Goal: Ask a question: Seek information or help from site administrators or community

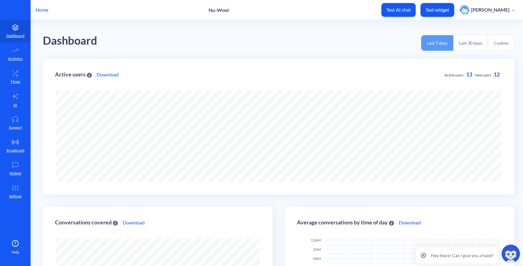
scroll to position [266, 523]
click at [16, 188] on icon at bounding box center [15, 188] width 12 height 6
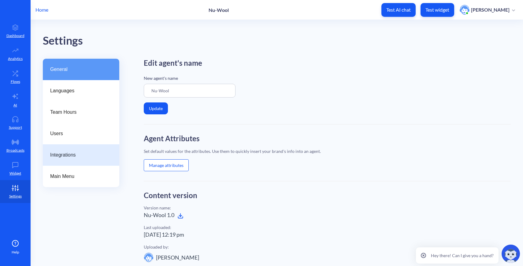
click at [73, 159] on span "Integrations" at bounding box center [78, 155] width 57 height 7
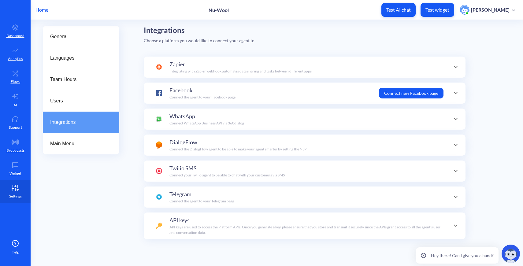
scroll to position [36, 0]
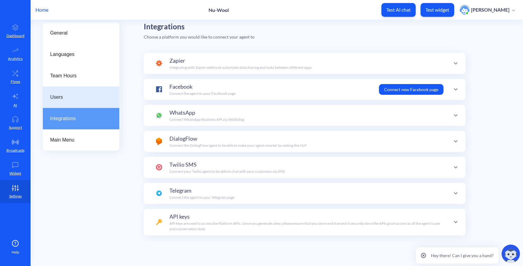
click at [109, 96] on div "Users" at bounding box center [81, 97] width 62 height 7
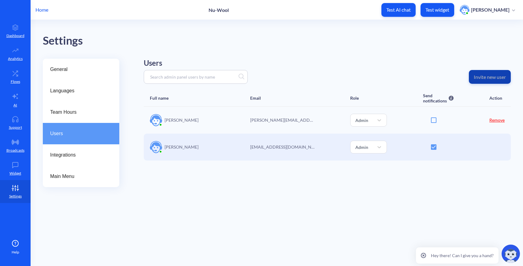
click at [487, 78] on p "Invite new user" at bounding box center [490, 77] width 32 height 6
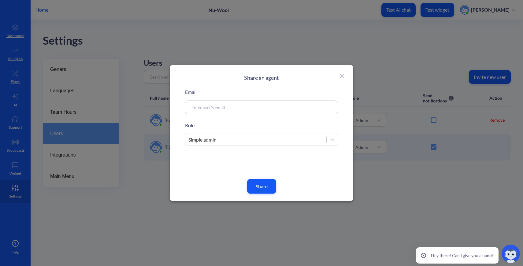
click at [347, 73] on div "Share an agent Email Role Simple admin Share" at bounding box center [262, 133] width 184 height 136
click at [340, 76] on icon at bounding box center [342, 76] width 7 height 7
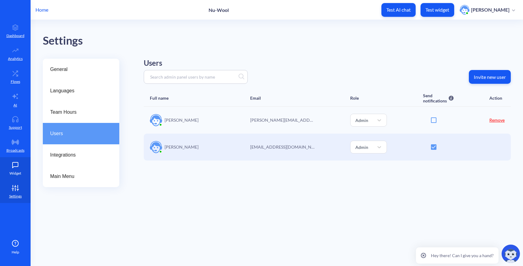
click at [14, 173] on p "Widget" at bounding box center [15, 174] width 12 height 6
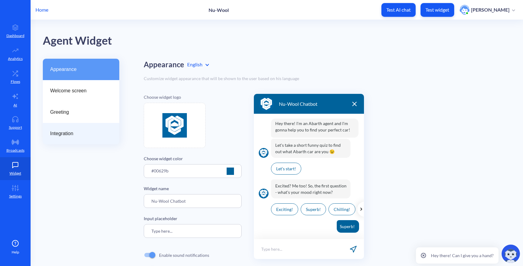
click at [93, 129] on div "Integration" at bounding box center [81, 133] width 77 height 21
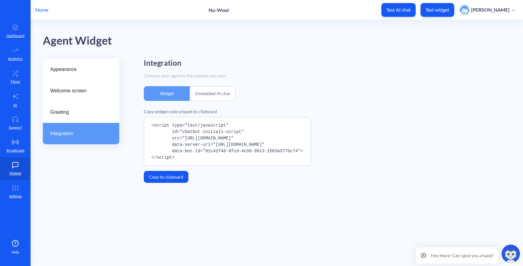
click at [219, 90] on div "Embedded AI chat" at bounding box center [213, 93] width 46 height 15
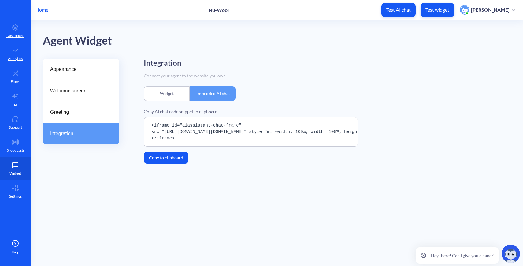
click at [174, 94] on div "Widget" at bounding box center [167, 93] width 46 height 15
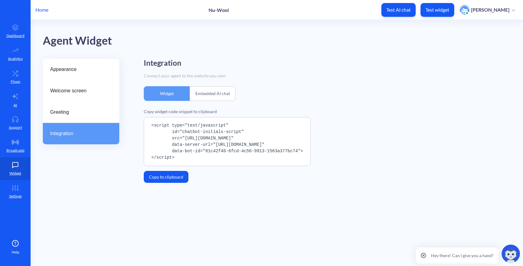
click at [225, 95] on div "Embedded AI chat" at bounding box center [213, 93] width 46 height 15
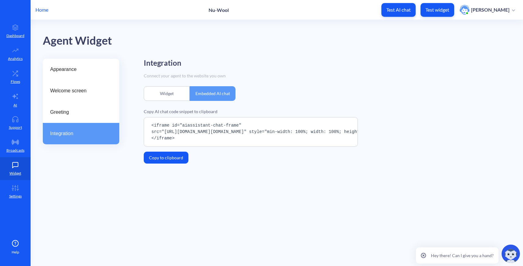
click at [178, 100] on div "Widget" at bounding box center [167, 93] width 46 height 15
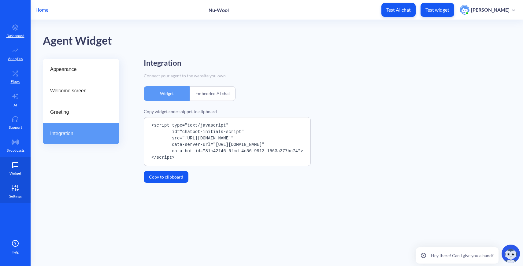
click at [19, 188] on icon at bounding box center [15, 188] width 12 height 6
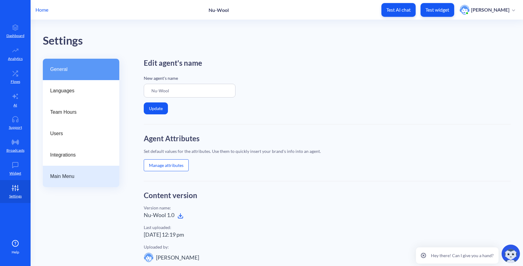
click at [77, 171] on div "Main Menu" at bounding box center [81, 176] width 77 height 21
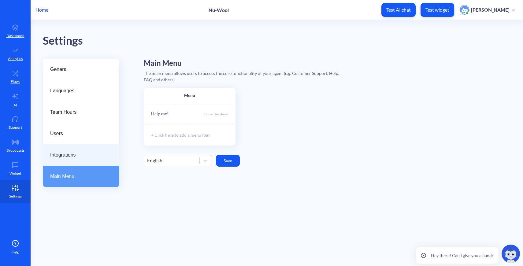
click at [82, 162] on div "Integrations" at bounding box center [81, 154] width 77 height 21
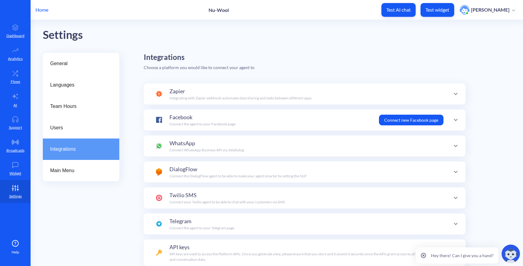
scroll to position [3, 0]
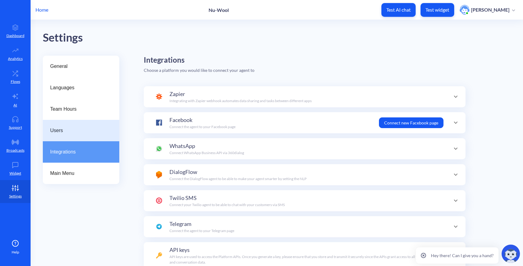
click at [88, 124] on div "Users" at bounding box center [81, 130] width 77 height 21
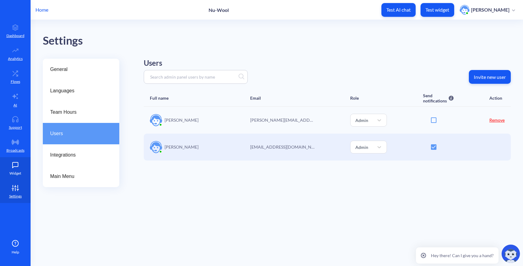
click at [20, 168] on link "Widget" at bounding box center [15, 168] width 31 height 23
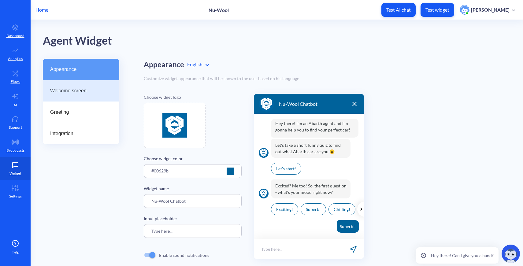
click at [87, 88] on span "Welcome screen" at bounding box center [78, 90] width 57 height 7
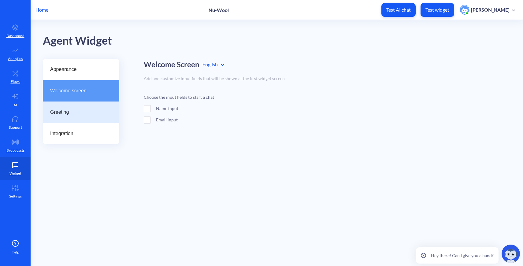
click at [82, 112] on span "Greeting" at bounding box center [78, 112] width 57 height 7
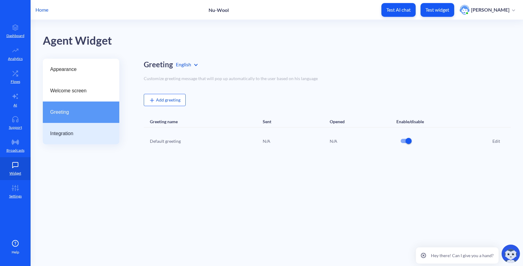
click at [89, 131] on span "Integration" at bounding box center [78, 133] width 57 height 7
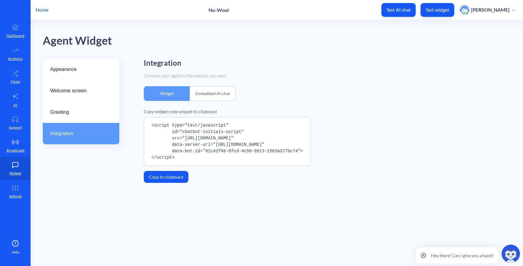
click at [37, 12] on p "Home" at bounding box center [42, 9] width 13 height 7
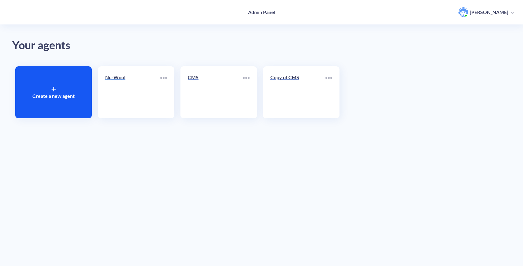
click at [115, 85] on div "Nu-Wool" at bounding box center [132, 80] width 55 height 12
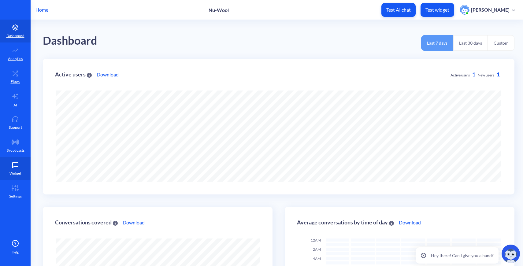
click at [20, 164] on icon at bounding box center [15, 165] width 12 height 6
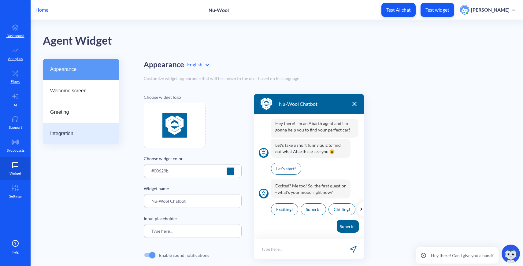
click at [85, 132] on span "Integration" at bounding box center [78, 133] width 57 height 7
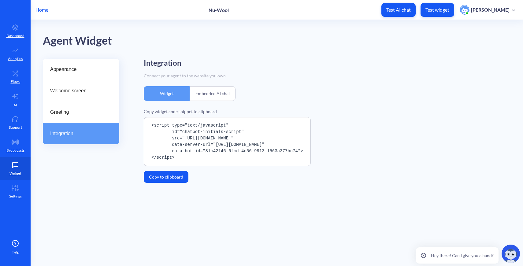
click at [241, 221] on main "Agent Widget Appearance Welcome screen Greeting Integration Integration Connect…" at bounding box center [277, 143] width 493 height 246
click at [11, 192] on link "Settings" at bounding box center [15, 191] width 31 height 23
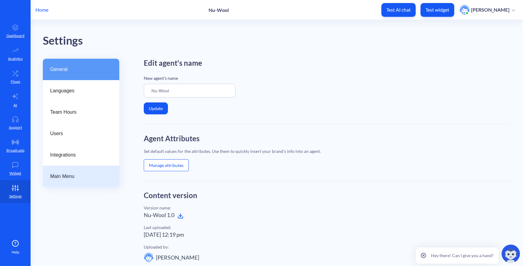
click at [92, 177] on span "Main Menu" at bounding box center [78, 176] width 57 height 7
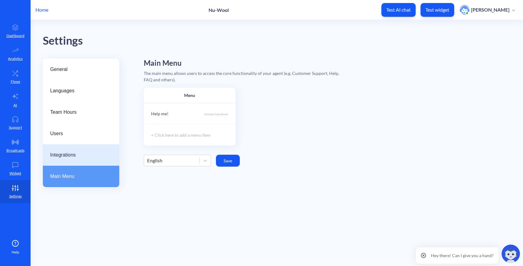
click at [89, 161] on div "Integrations" at bounding box center [81, 154] width 77 height 21
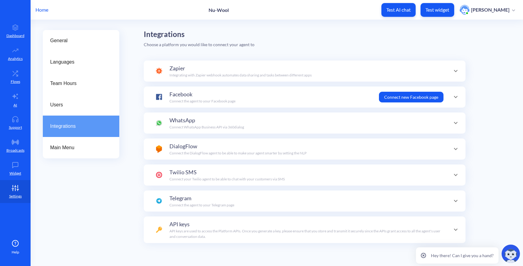
scroll to position [27, 0]
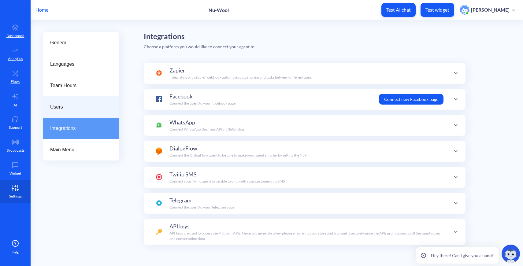
click at [85, 105] on span "Users" at bounding box center [78, 106] width 57 height 7
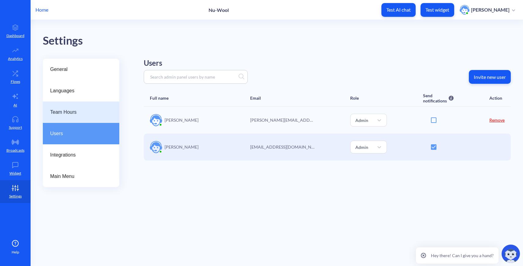
click at [87, 107] on div "Team Hours" at bounding box center [81, 112] width 77 height 21
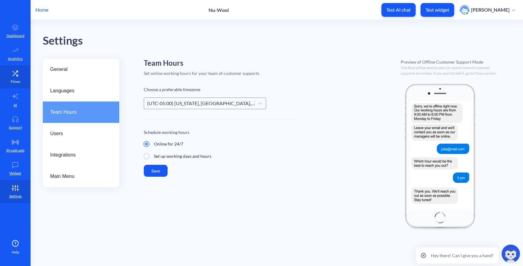
click at [17, 80] on p "Flows" at bounding box center [15, 82] width 9 height 6
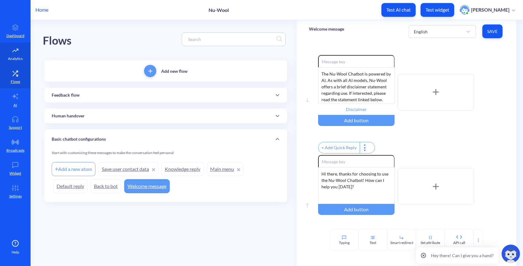
click at [13, 48] on icon at bounding box center [15, 50] width 12 height 6
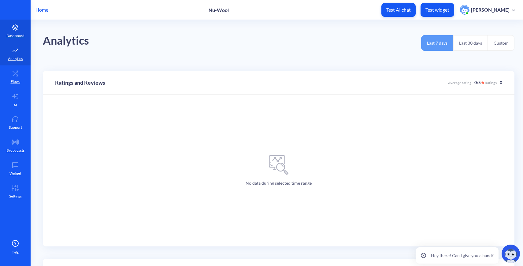
click at [18, 36] on p "Dashboard" at bounding box center [15, 36] width 18 height 6
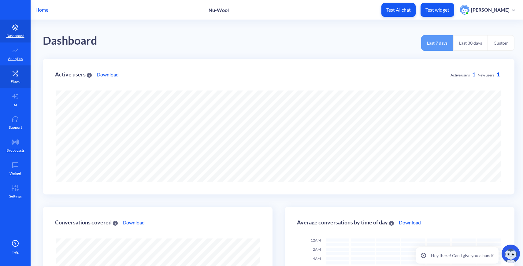
click at [21, 75] on icon at bounding box center [15, 73] width 12 height 6
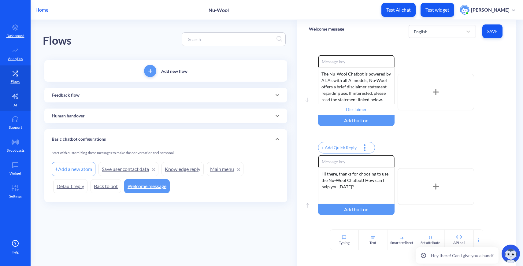
click at [20, 103] on link "AI" at bounding box center [15, 99] width 31 height 23
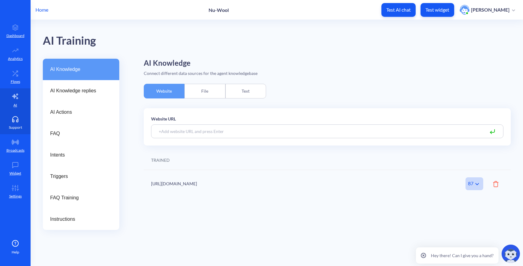
click at [12, 120] on icon at bounding box center [15, 119] width 12 height 6
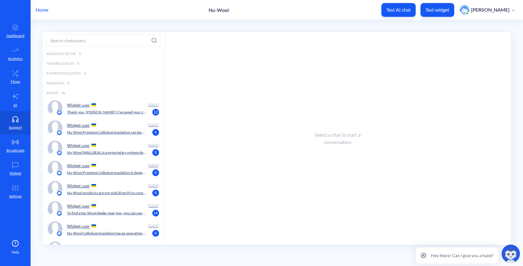
click at [119, 107] on div "Widget user" at bounding box center [106, 104] width 78 height 9
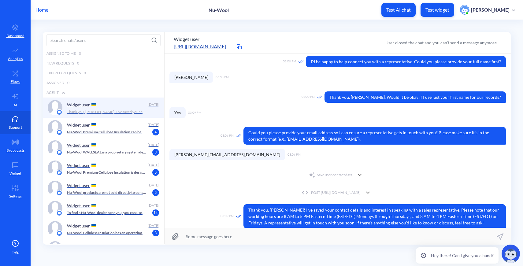
scroll to position [131, 0]
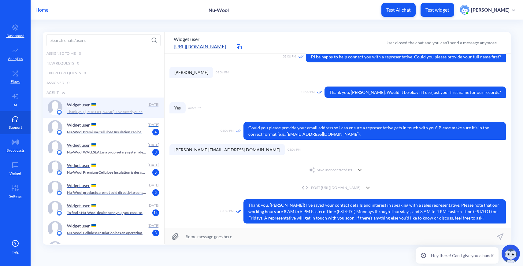
click at [109, 131] on p "Nu-Wool Premium Cellulose Insulation can be applied using the following methods…" at bounding box center [107, 132] width 80 height 6
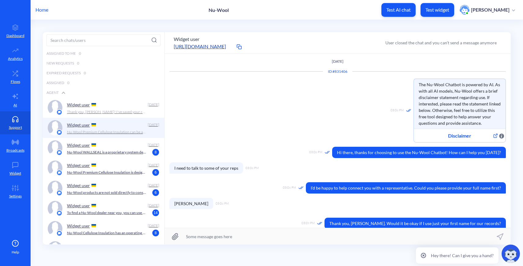
scroll to position [15, 0]
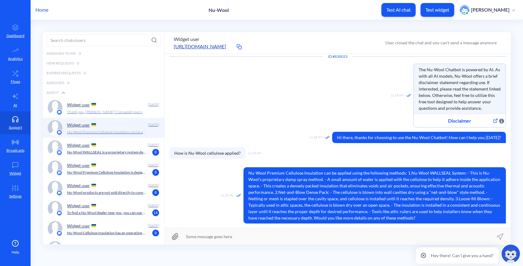
click at [112, 109] on p "Thank you, Ivan! I've saved your contact details and interest in speaking with …" at bounding box center [107, 112] width 80 height 6
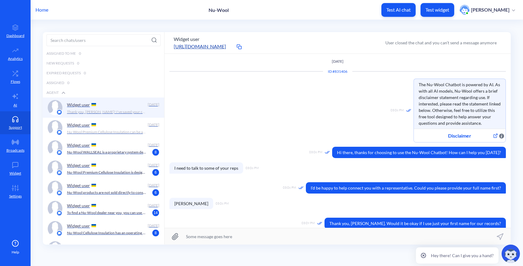
scroll to position [131, 0]
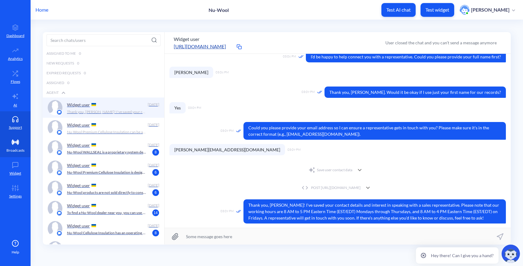
click at [17, 143] on icon at bounding box center [15, 142] width 7 height 5
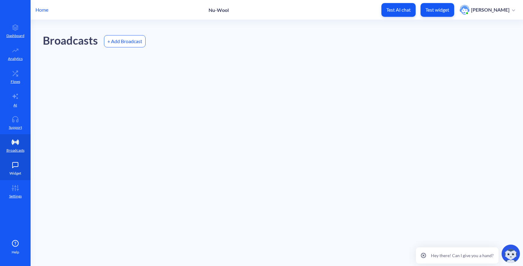
click at [16, 173] on p "Widget" at bounding box center [15, 174] width 12 height 6
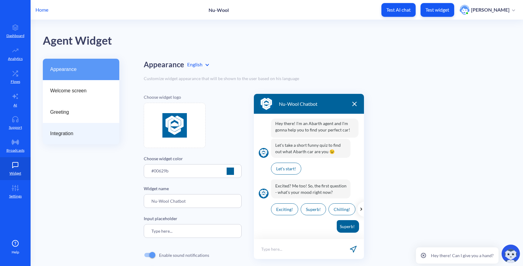
click at [90, 128] on div "Integration" at bounding box center [81, 133] width 77 height 21
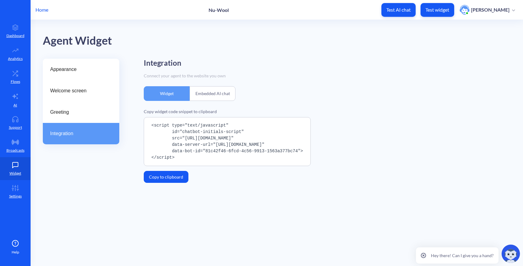
click at [230, 94] on div "Embedded AI chat" at bounding box center [213, 93] width 46 height 15
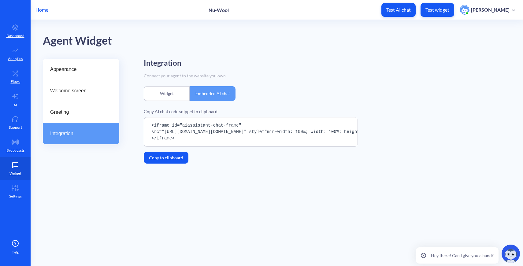
click at [169, 101] on div "Integration Connect your agent to the website you own Widget Embedded AI chat C…" at bounding box center [327, 111] width 367 height 105
click at [169, 98] on div "Widget" at bounding box center [167, 93] width 46 height 15
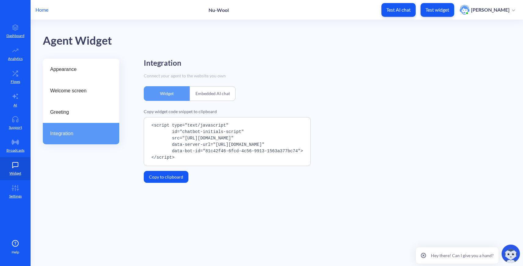
click at [210, 96] on div "Embedded AI chat" at bounding box center [213, 93] width 46 height 15
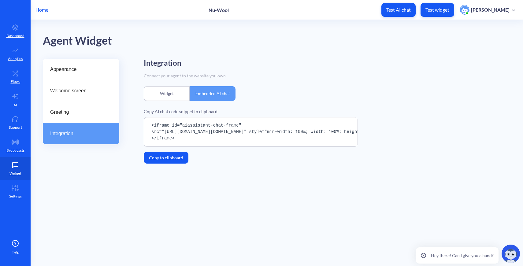
click at [179, 95] on div "Widget" at bounding box center [167, 93] width 46 height 15
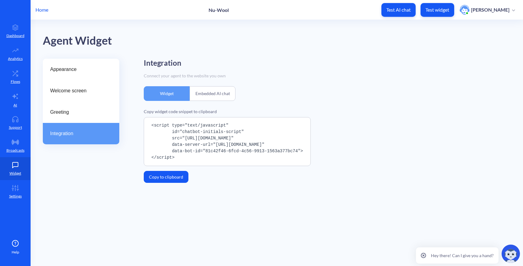
click at [215, 91] on div "Embedded AI chat" at bounding box center [213, 93] width 46 height 15
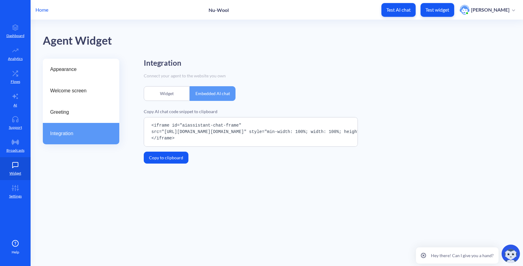
click at [342, 75] on div "Connect your agent to the website you own" at bounding box center [327, 76] width 367 height 6
click at [183, 91] on div "Widget" at bounding box center [167, 93] width 46 height 15
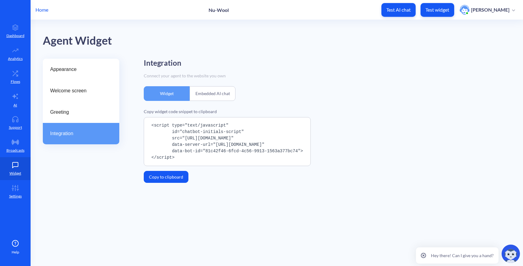
click at [404, 13] on button "Test AI chat" at bounding box center [399, 10] width 34 height 14
click at [436, 9] on p "Test widget" at bounding box center [438, 10] width 24 height 6
click at [508, 256] on img at bounding box center [511, 254] width 18 height 18
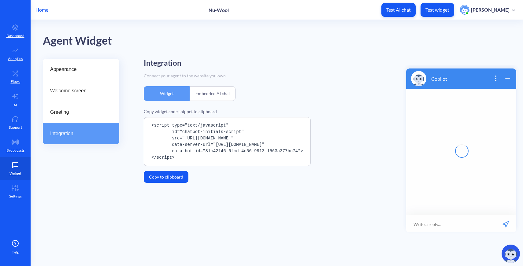
scroll to position [1, 0]
click at [461, 226] on input at bounding box center [458, 223] width 76 height 18
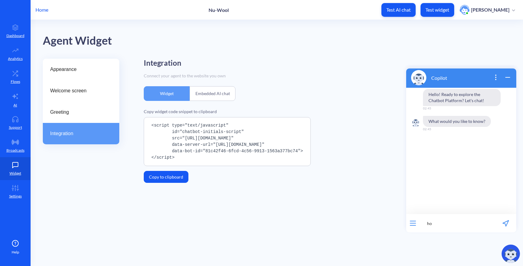
type input "h"
type input "how do I integrate the widget into a Wordpress website?"
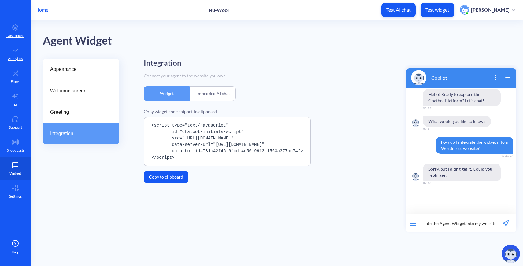
type input "How do I integrate the Agent Widget into my website?"
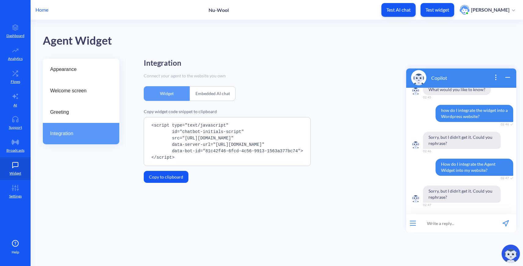
scroll to position [32, 0]
click at [507, 78] on icon "wrap widget" at bounding box center [507, 77] width 7 height 7
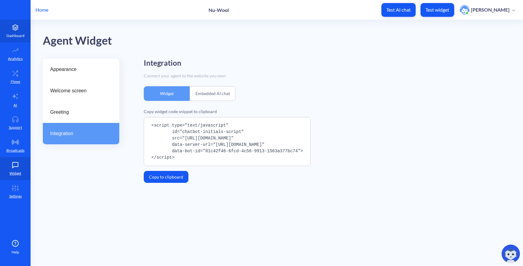
click at [14, 32] on link "Dashboard" at bounding box center [15, 31] width 31 height 23
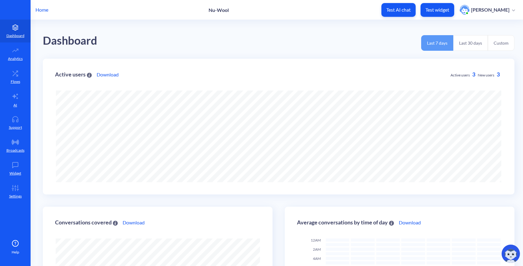
scroll to position [266, 523]
click at [48, 10] on div "Home Nu-Wool Test AI chat Test widget Ashton Scates" at bounding box center [261, 10] width 523 height 20
click at [44, 9] on p "Home" at bounding box center [42, 9] width 13 height 7
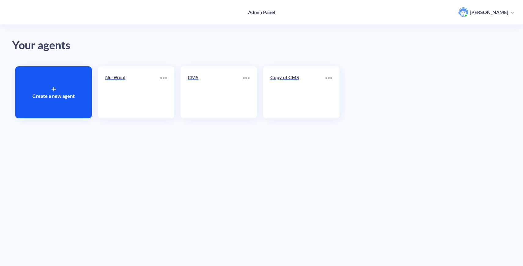
click at [219, 108] on link "CMS" at bounding box center [215, 92] width 55 height 37
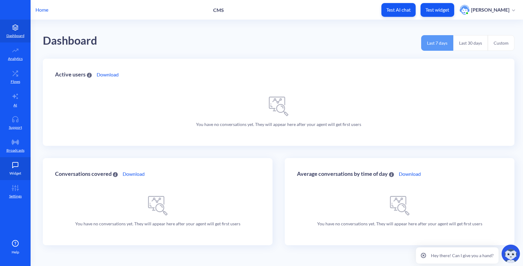
click at [16, 167] on icon at bounding box center [15, 165] width 12 height 6
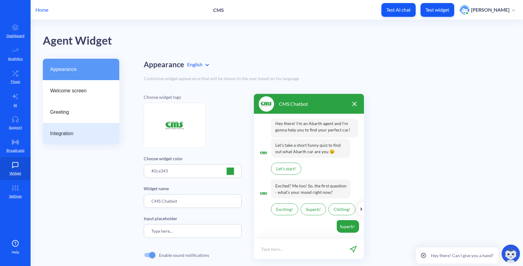
click at [84, 129] on div "Integration" at bounding box center [81, 133] width 77 height 21
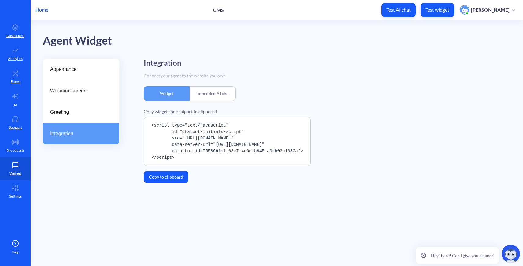
click at [212, 91] on div "Embedded AI chat" at bounding box center [213, 93] width 46 height 15
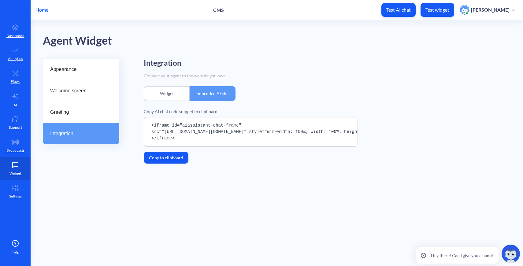
click at [171, 94] on div "Widget" at bounding box center [167, 93] width 46 height 15
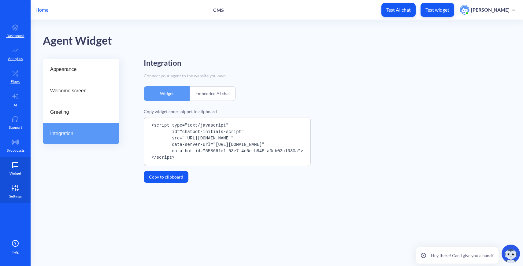
click at [18, 192] on link "Settings" at bounding box center [15, 191] width 31 height 23
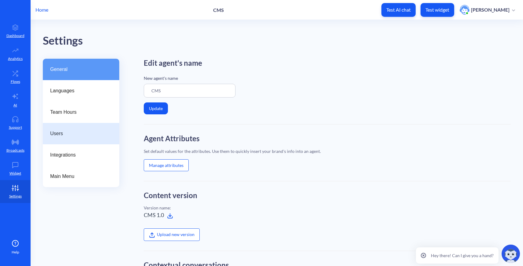
click at [77, 137] on div "Users" at bounding box center [81, 133] width 77 height 21
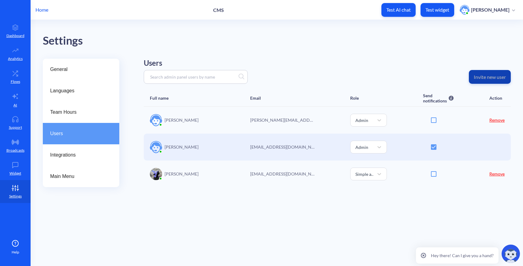
click at [477, 79] on p "Invite new user" at bounding box center [490, 77] width 32 height 6
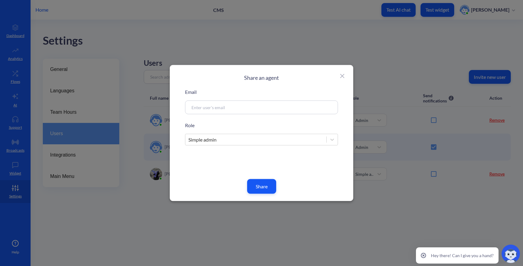
click at [342, 77] on icon at bounding box center [342, 76] width 7 height 7
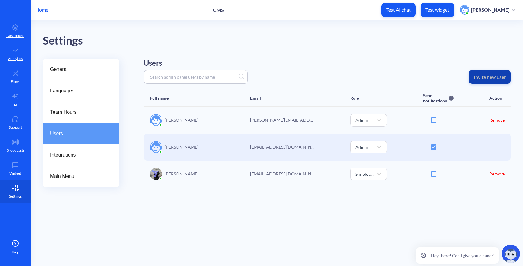
click at [484, 79] on p "Invite new user" at bounding box center [490, 77] width 32 height 6
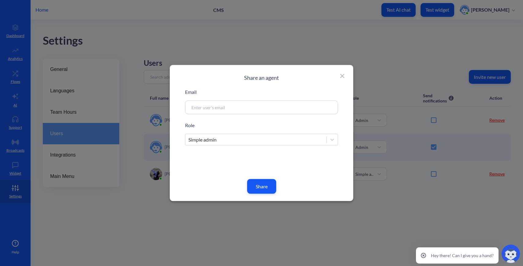
click at [298, 111] on div at bounding box center [261, 108] width 153 height 14
click at [279, 107] on input at bounding box center [255, 107] width 132 height 7
type input "hello@tracymak.com"
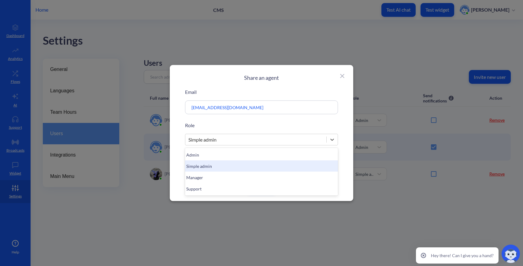
click at [233, 139] on div "Simple admin" at bounding box center [255, 139] width 141 height 11
click at [234, 168] on div "Simple admin" at bounding box center [261, 166] width 153 height 11
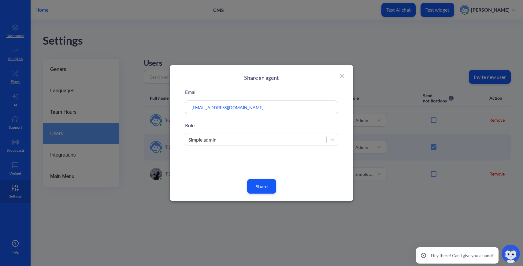
click at [268, 189] on button "Share" at bounding box center [261, 186] width 29 height 15
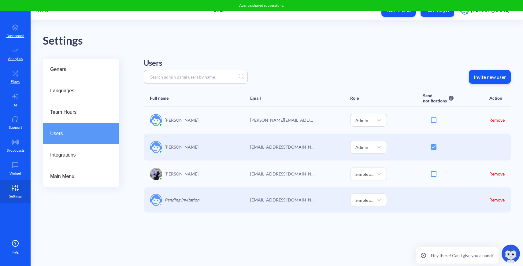
click at [43, 13] on div "Home CMS Test AI chat Test widget Ashton Scates" at bounding box center [261, 10] width 523 height 20
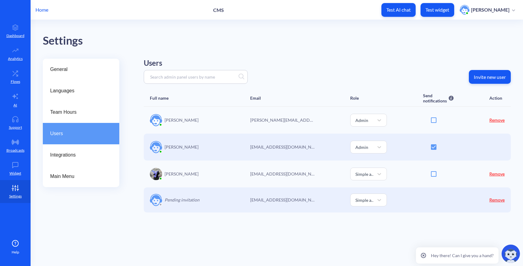
click at [39, 11] on p "Home" at bounding box center [42, 9] width 13 height 7
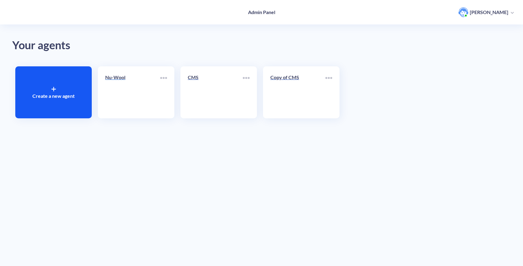
click at [156, 97] on link "Nu-Wool" at bounding box center [132, 92] width 55 height 37
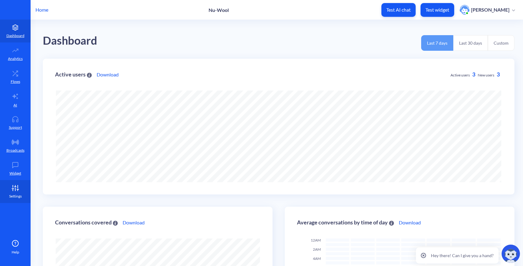
scroll to position [266, 523]
click at [13, 191] on icon at bounding box center [15, 188] width 12 height 6
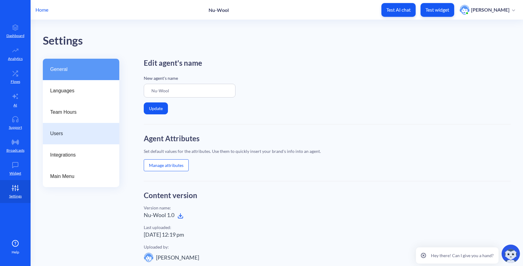
click at [67, 138] on div "Users" at bounding box center [81, 133] width 77 height 21
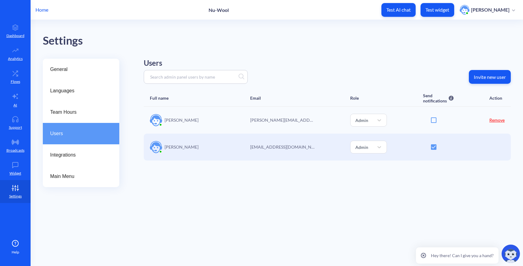
click at [493, 79] on p "Invite new user" at bounding box center [490, 77] width 32 height 6
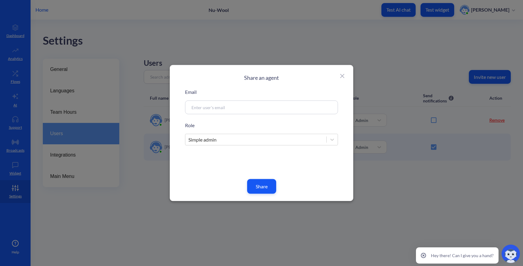
click at [247, 106] on input at bounding box center [255, 107] width 132 height 7
type input "hello@tracymak.com"
click at [271, 186] on button "Share" at bounding box center [261, 186] width 29 height 15
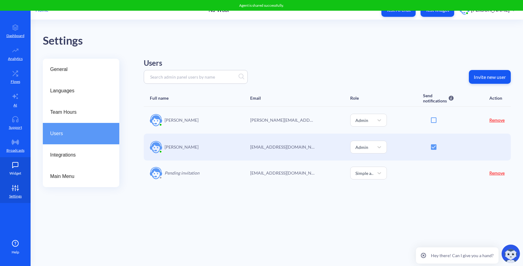
click at [16, 174] on p "Widget" at bounding box center [15, 174] width 12 height 6
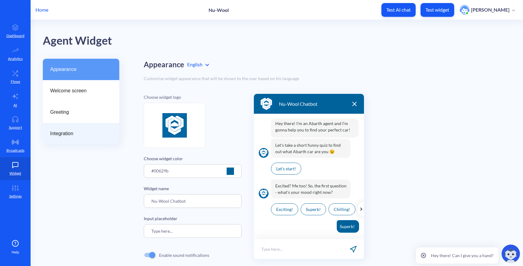
click at [84, 130] on div "Integration" at bounding box center [81, 133] width 77 height 21
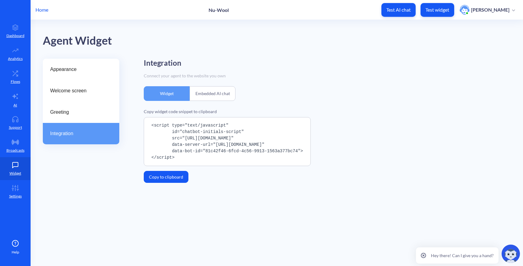
click at [19, 241] on div "Help" at bounding box center [15, 247] width 31 height 15
click at [58, 204] on main "Agent Widget Appearance Welcome screen Greeting Integration Integration Connect…" at bounding box center [277, 143] width 493 height 246
click at [9, 198] on p "Settings" at bounding box center [15, 197] width 13 height 6
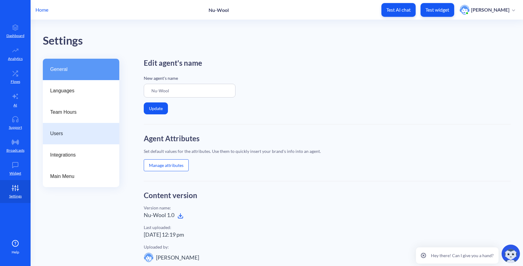
click at [68, 140] on div "Users" at bounding box center [81, 133] width 77 height 21
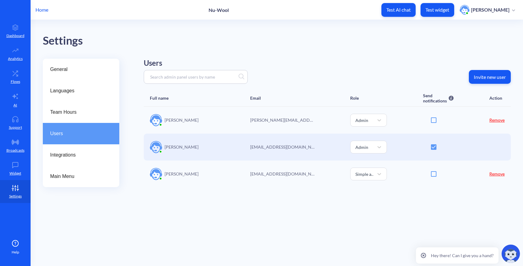
click at [47, 12] on p "Home" at bounding box center [42, 9] width 13 height 7
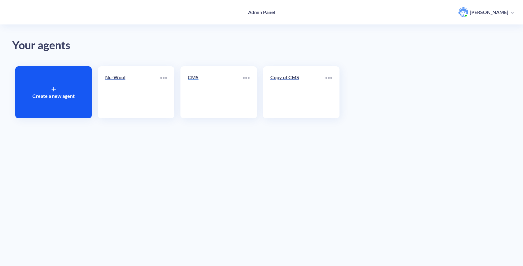
click at [232, 95] on link "CMS" at bounding box center [215, 92] width 55 height 37
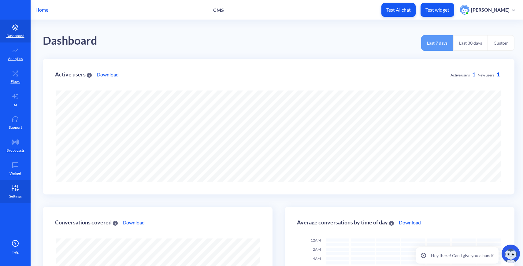
scroll to position [266, 523]
click at [11, 188] on icon at bounding box center [15, 188] width 12 height 6
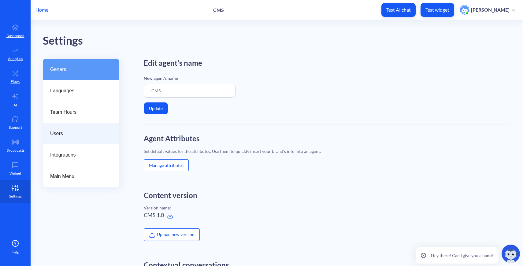
click at [65, 135] on span "Users" at bounding box center [78, 133] width 57 height 7
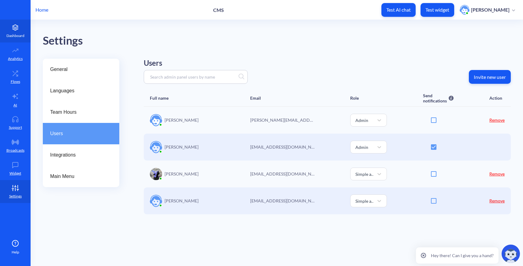
click at [11, 30] on icon at bounding box center [15, 27] width 12 height 6
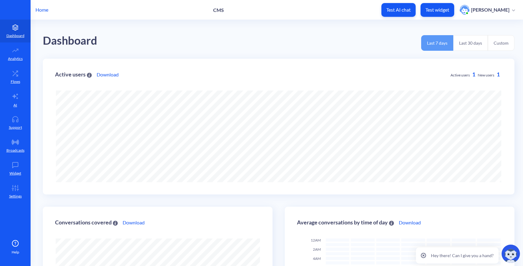
scroll to position [266, 523]
click at [45, 12] on p "Home" at bounding box center [42, 9] width 13 height 7
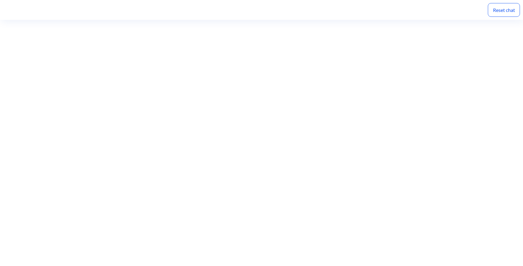
click at [514, 15] on div "Reset chat" at bounding box center [504, 10] width 32 height 14
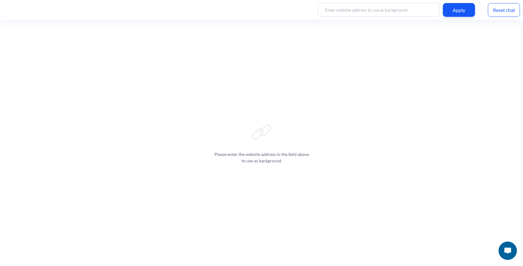
click at [505, 248] on img at bounding box center [508, 251] width 7 height 6
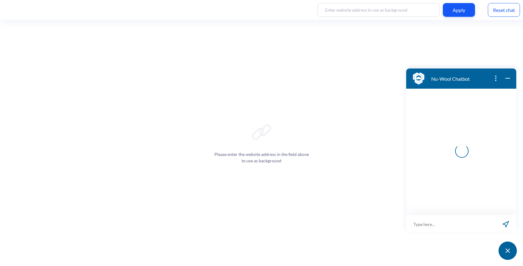
scroll to position [1, 0]
